Goal: Check status: Check status

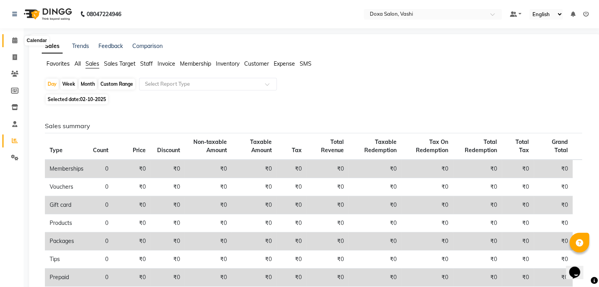
click at [18, 36] on span at bounding box center [15, 40] width 14 height 9
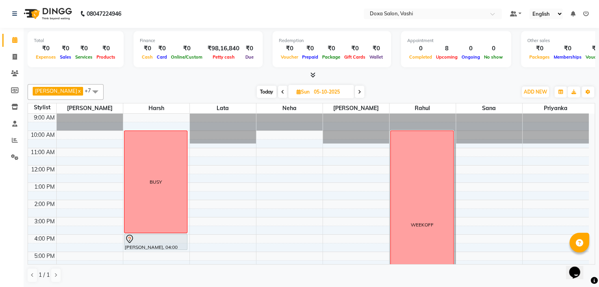
click at [258, 90] on span "Today" at bounding box center [267, 92] width 20 height 12
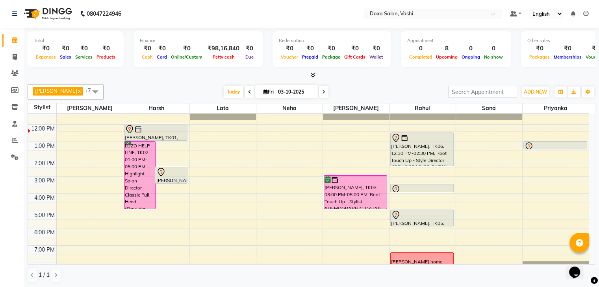
scroll to position [13, 0]
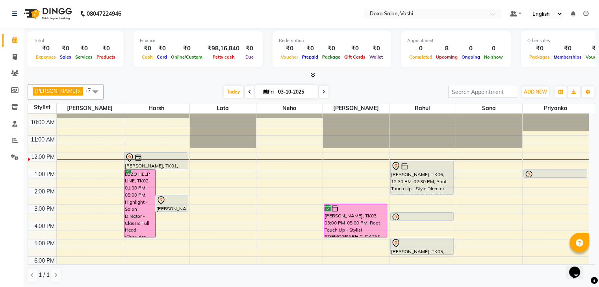
click at [322, 93] on icon at bounding box center [323, 92] width 3 height 5
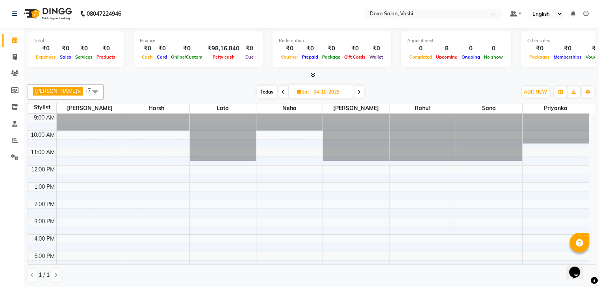
scroll to position [52, 0]
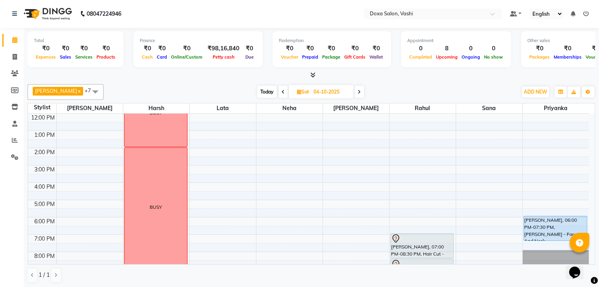
click at [355, 94] on div "[DATE] [DATE]" at bounding box center [310, 92] width 108 height 12
click at [354, 91] on span at bounding box center [358, 92] width 9 height 12
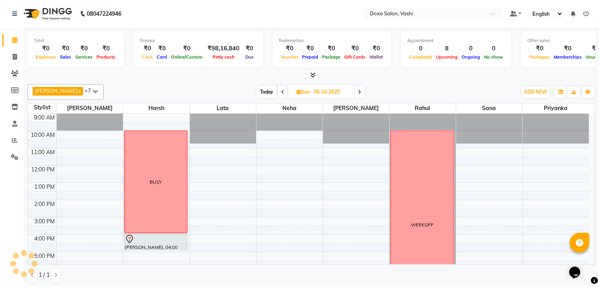
scroll to position [0, 0]
click at [278, 95] on span at bounding box center [282, 92] width 9 height 12
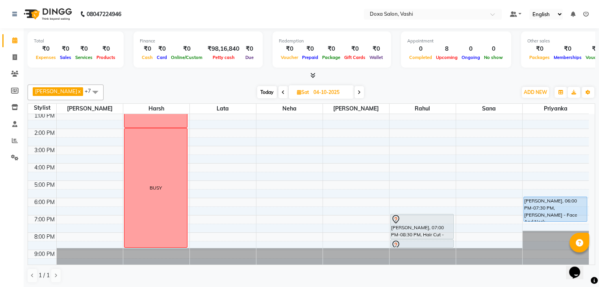
scroll to position [0, 0]
click at [281, 92] on icon at bounding box center [282, 92] width 3 height 5
type input "03-10-2025"
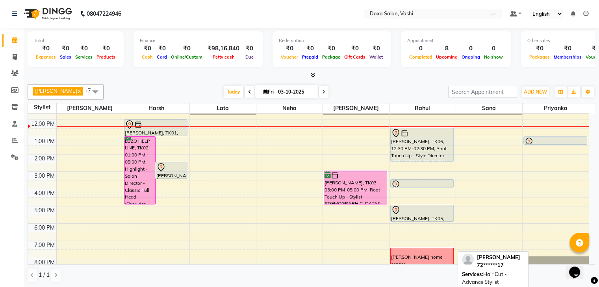
scroll to position [0, 0]
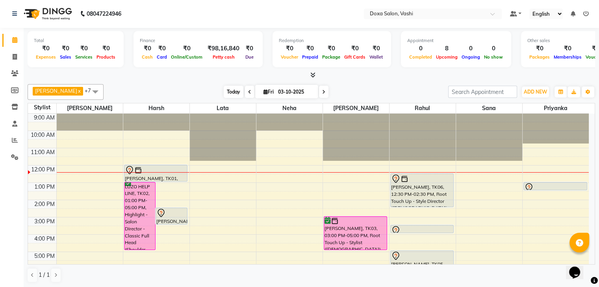
click at [225, 91] on span "Today" at bounding box center [234, 92] width 20 height 12
